Goal: Task Accomplishment & Management: Use online tool/utility

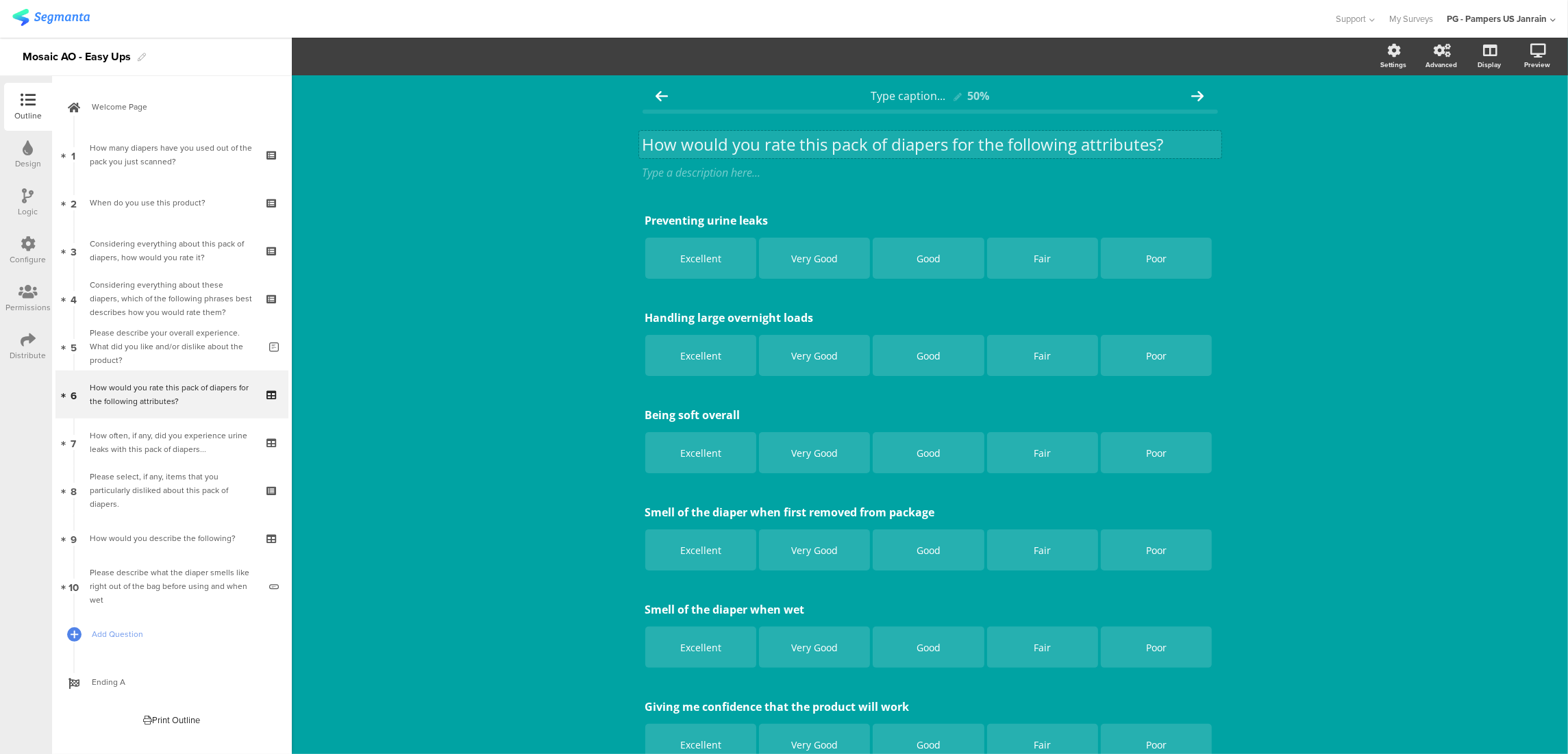
click at [774, 136] on p "How would you rate this pack of diapers for the following attributes?" at bounding box center [930, 144] width 575 height 21
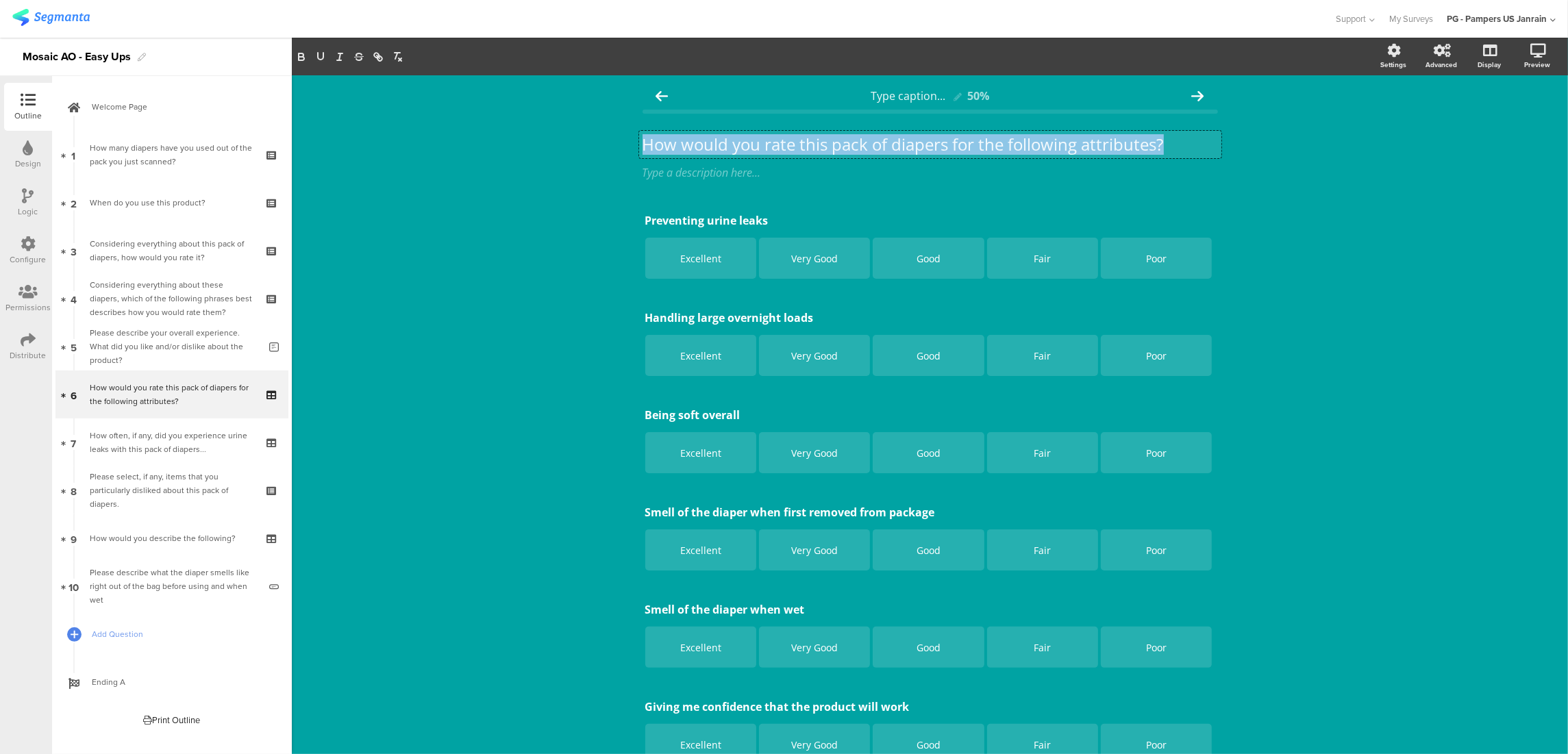
click at [774, 136] on p "How would you rate this pack of diapers for the following attributes?" at bounding box center [930, 144] width 575 height 21
copy p "How would you rate this pack of diapers for the following attributes?"
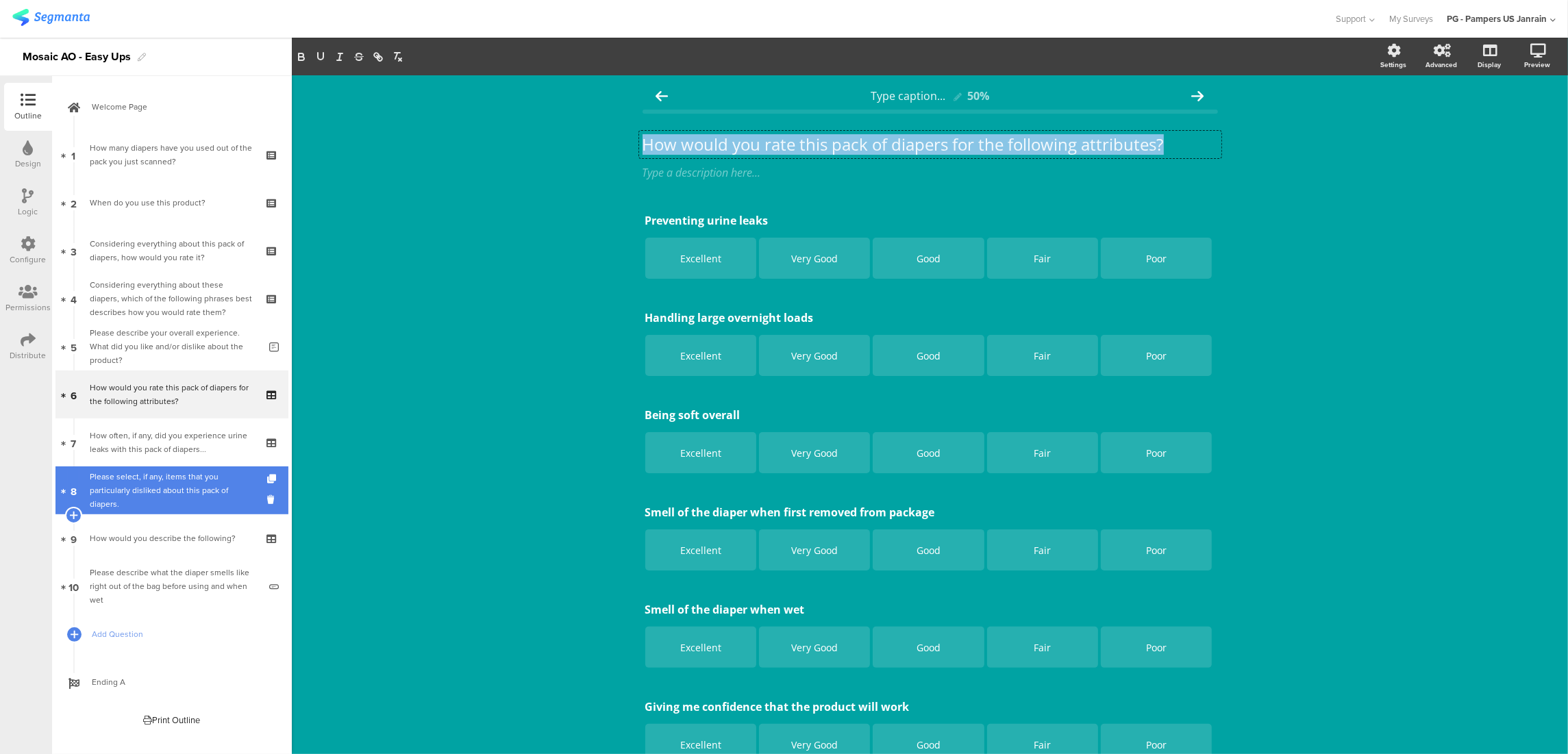
click at [140, 495] on div "Please select, if any, items that you particularly disliked about this pack of …" at bounding box center [171, 490] width 164 height 41
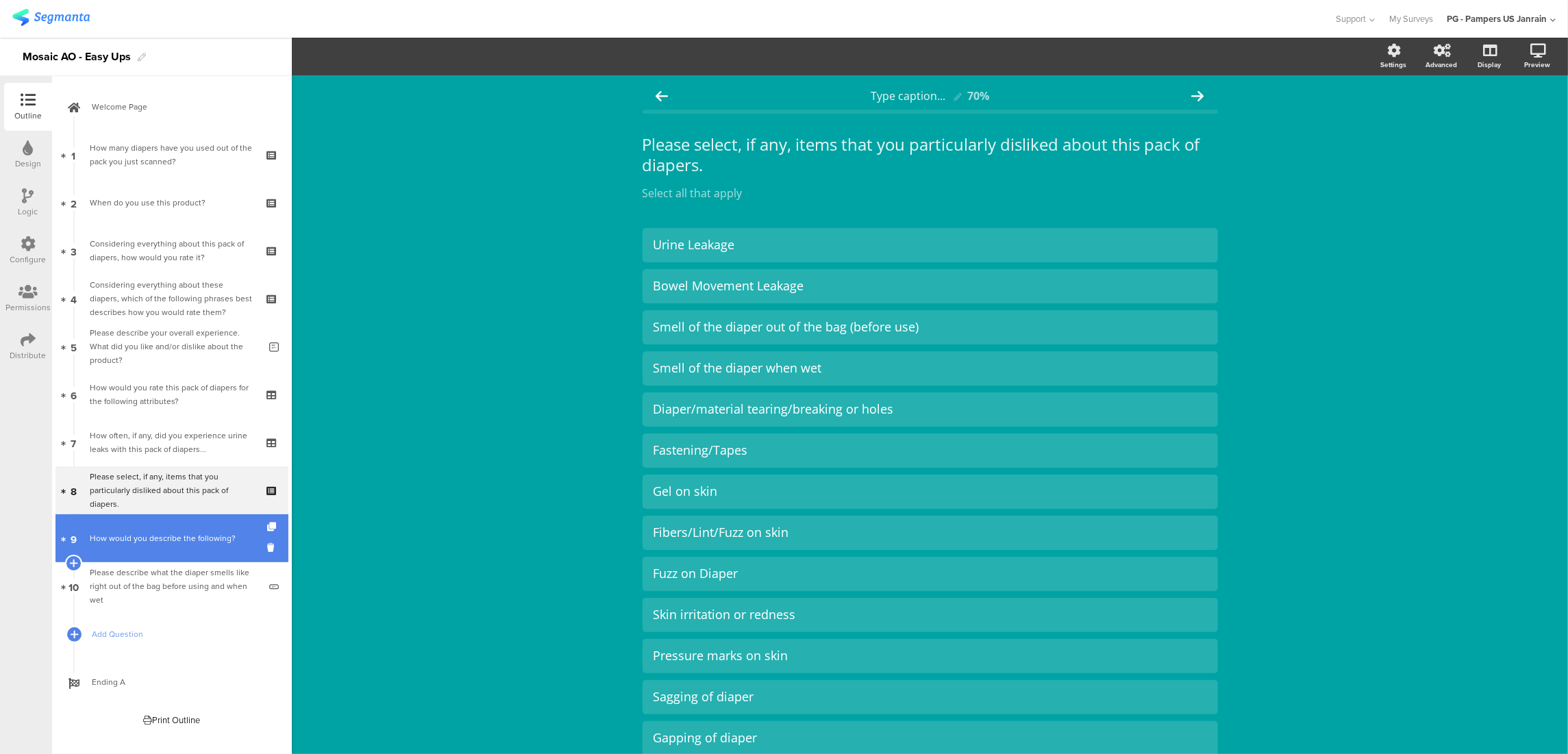
click at [140, 533] on div "How would you describe the following?" at bounding box center [171, 539] width 164 height 14
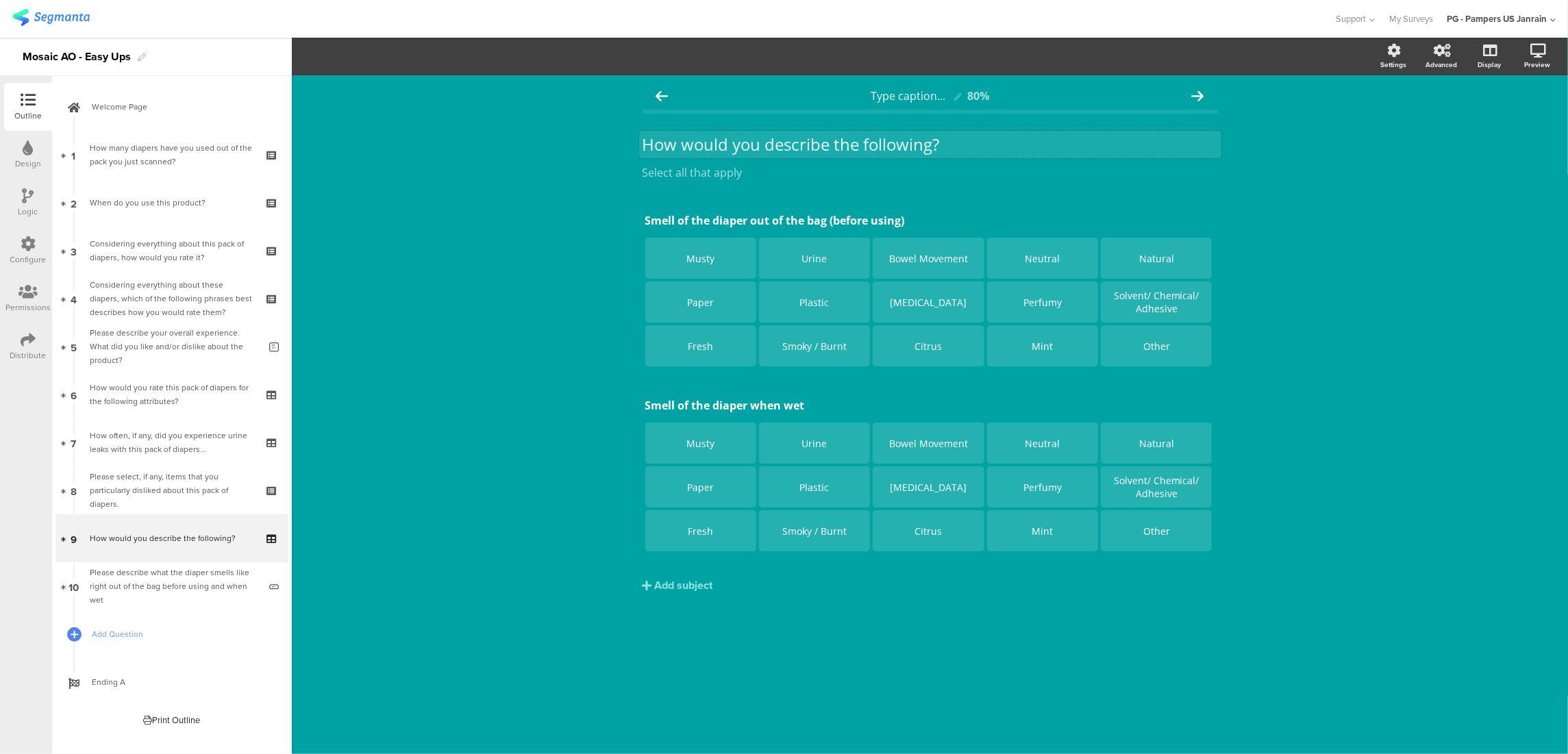
click at [905, 143] on p "How would you describe the following?" at bounding box center [930, 144] width 575 height 21
